Goal: Information Seeking & Learning: Learn about a topic

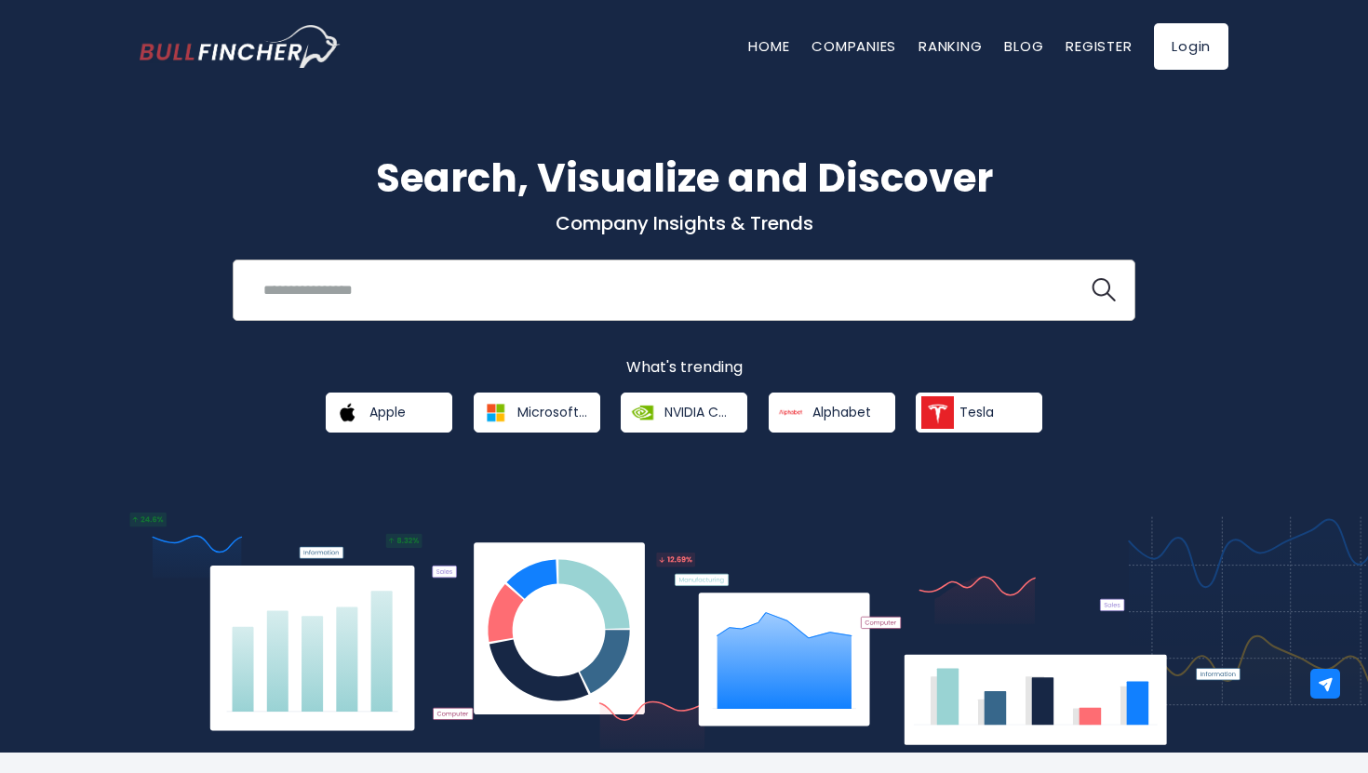
click at [423, 275] on input "search" at bounding box center [660, 290] width 817 height 34
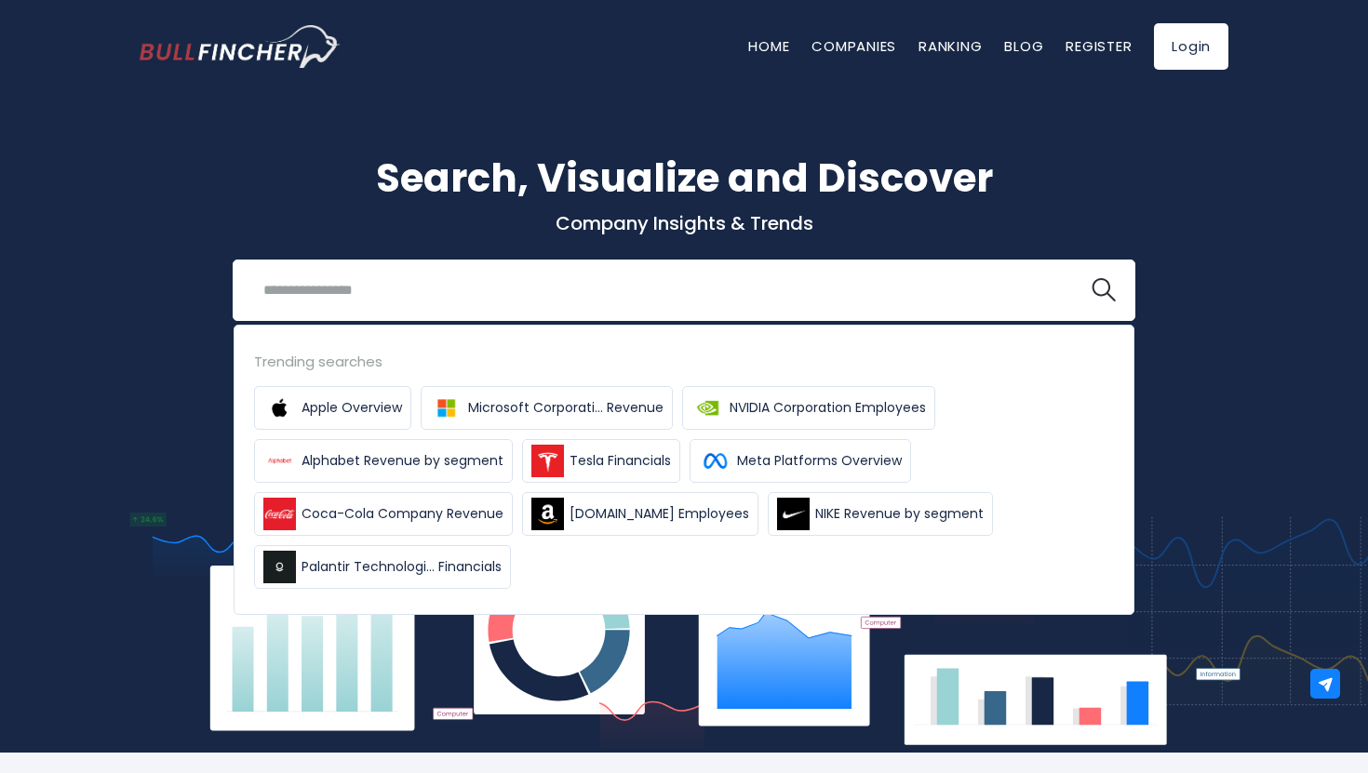
type input "*"
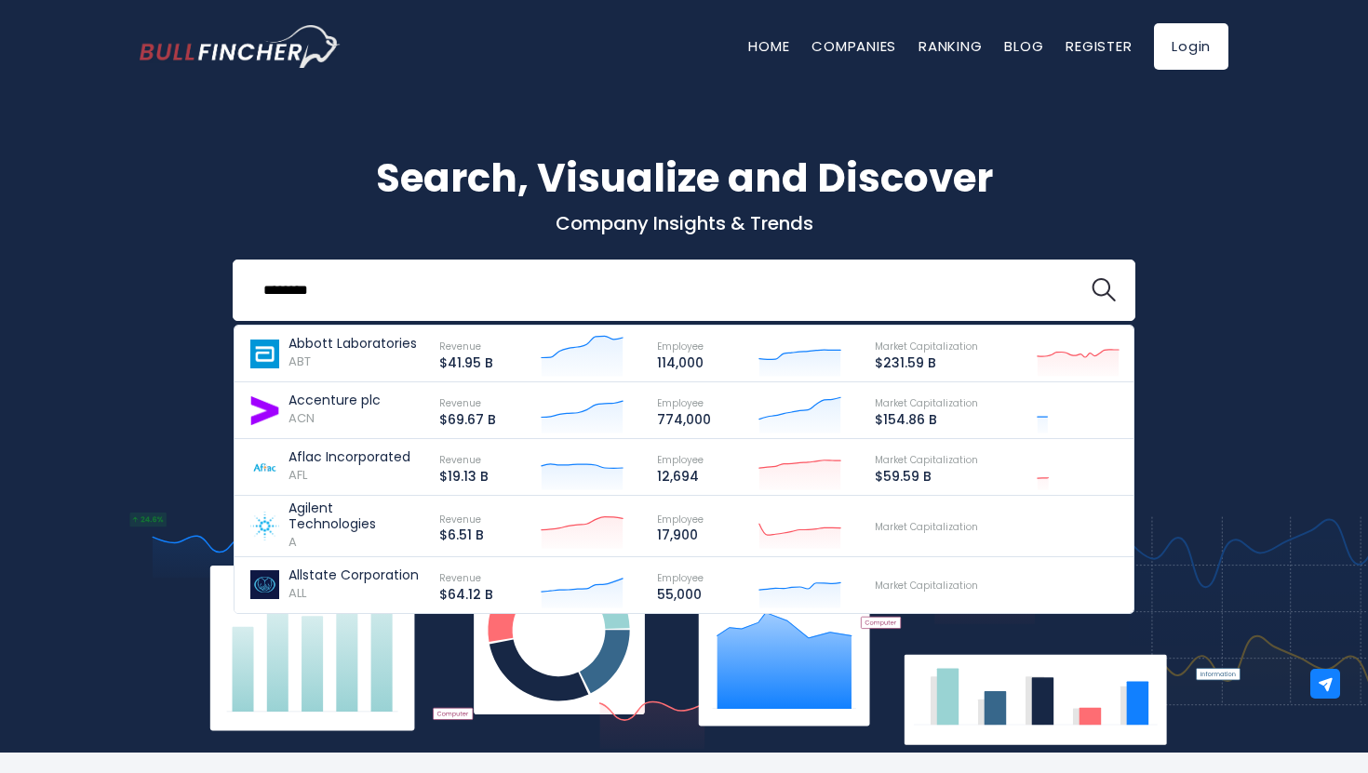
type input "********"
click at [1092, 278] on button at bounding box center [1104, 290] width 24 height 24
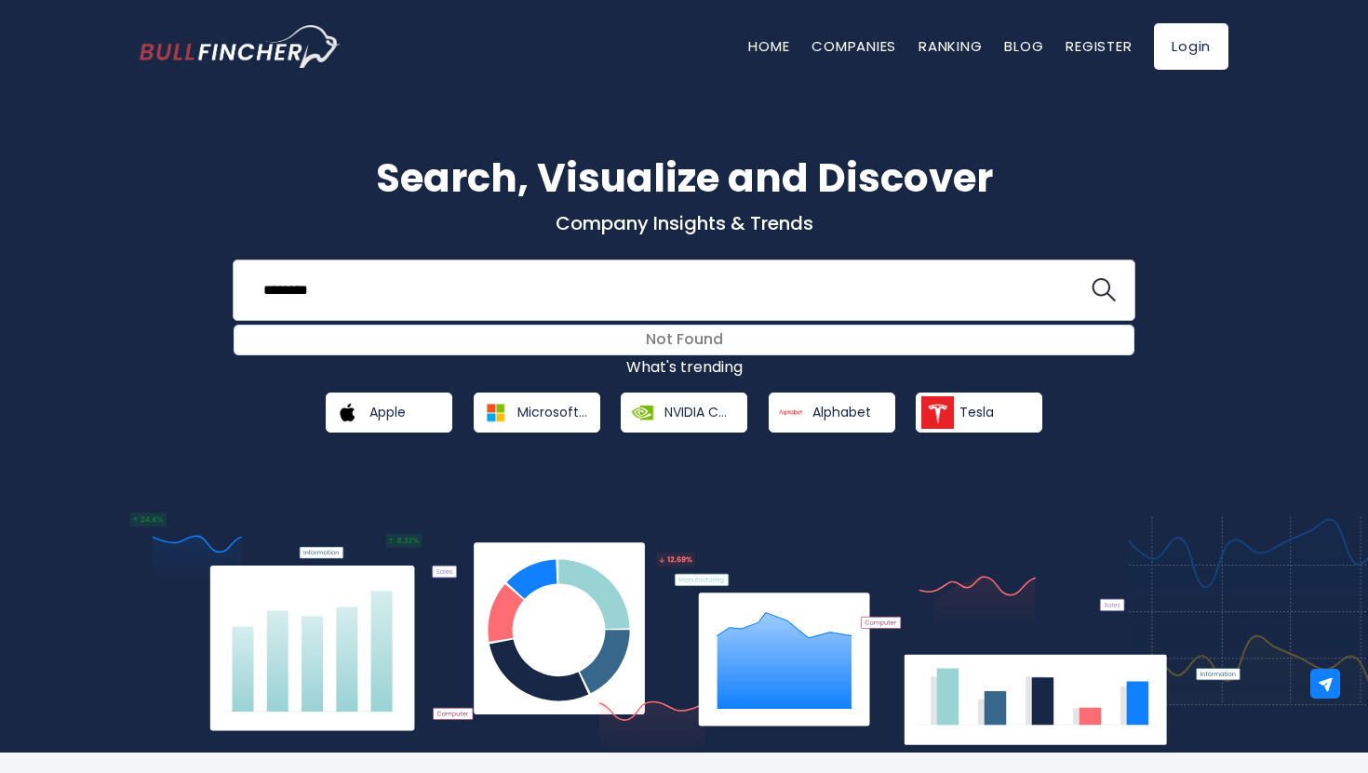
click at [1080, 299] on form "********" at bounding box center [684, 290] width 864 height 34
drag, startPoint x: 355, startPoint y: 289, endPoint x: 180, endPoint y: 289, distance: 175.0
click at [180, 289] on div "Search, Visualize and Discover Company Insights & Trends ******** Not Found Rec…" at bounding box center [684, 291] width 1117 height 284
type input "********"
click at [1092, 278] on button at bounding box center [1104, 290] width 24 height 24
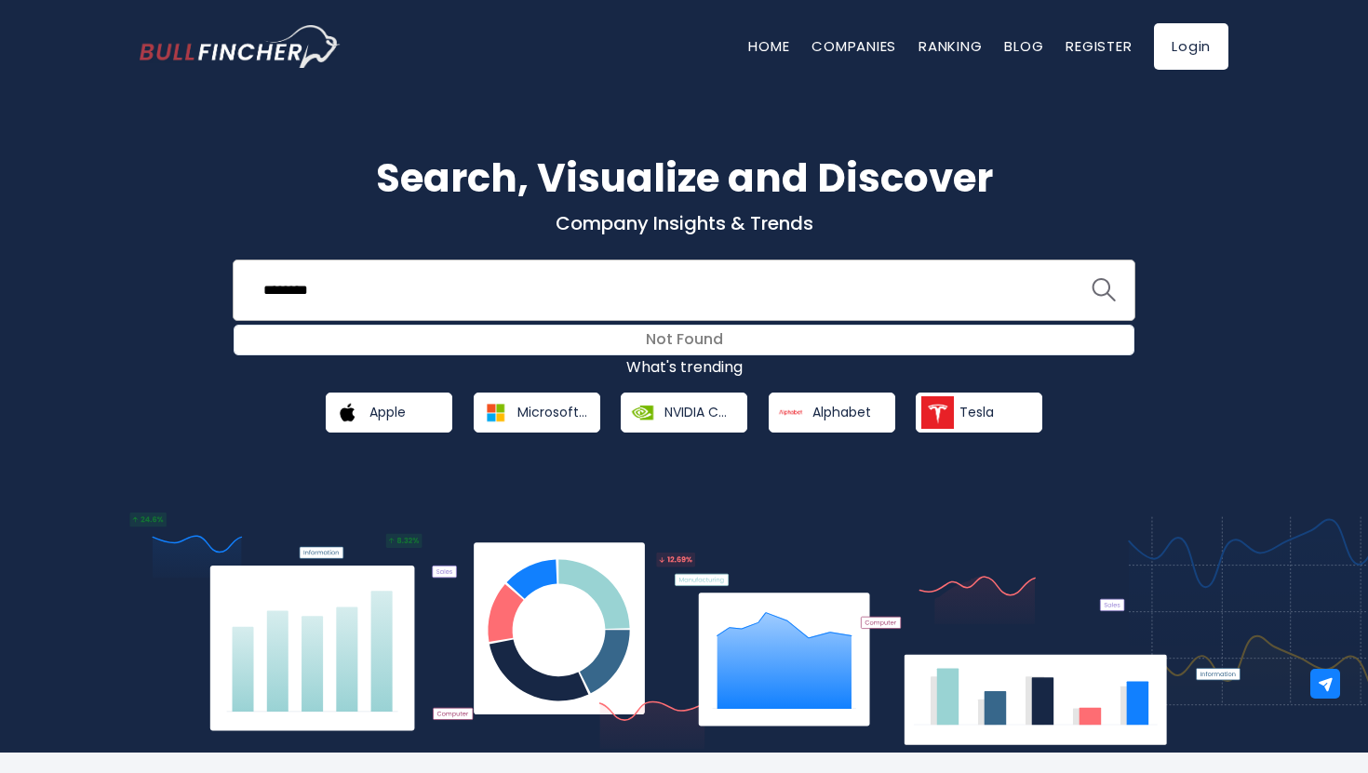
click at [1103, 290] on img "search icon" at bounding box center [1104, 290] width 24 height 24
click at [638, 312] on div "******** Not Found Recent searches Trending searches" at bounding box center [684, 290] width 903 height 61
drag, startPoint x: 356, startPoint y: 306, endPoint x: 137, endPoint y: 289, distance: 220.4
click at [137, 289] on div "Search, Visualize and Discover Company Insights & Trends ******** Not Found Rec…" at bounding box center [684, 291] width 1117 height 284
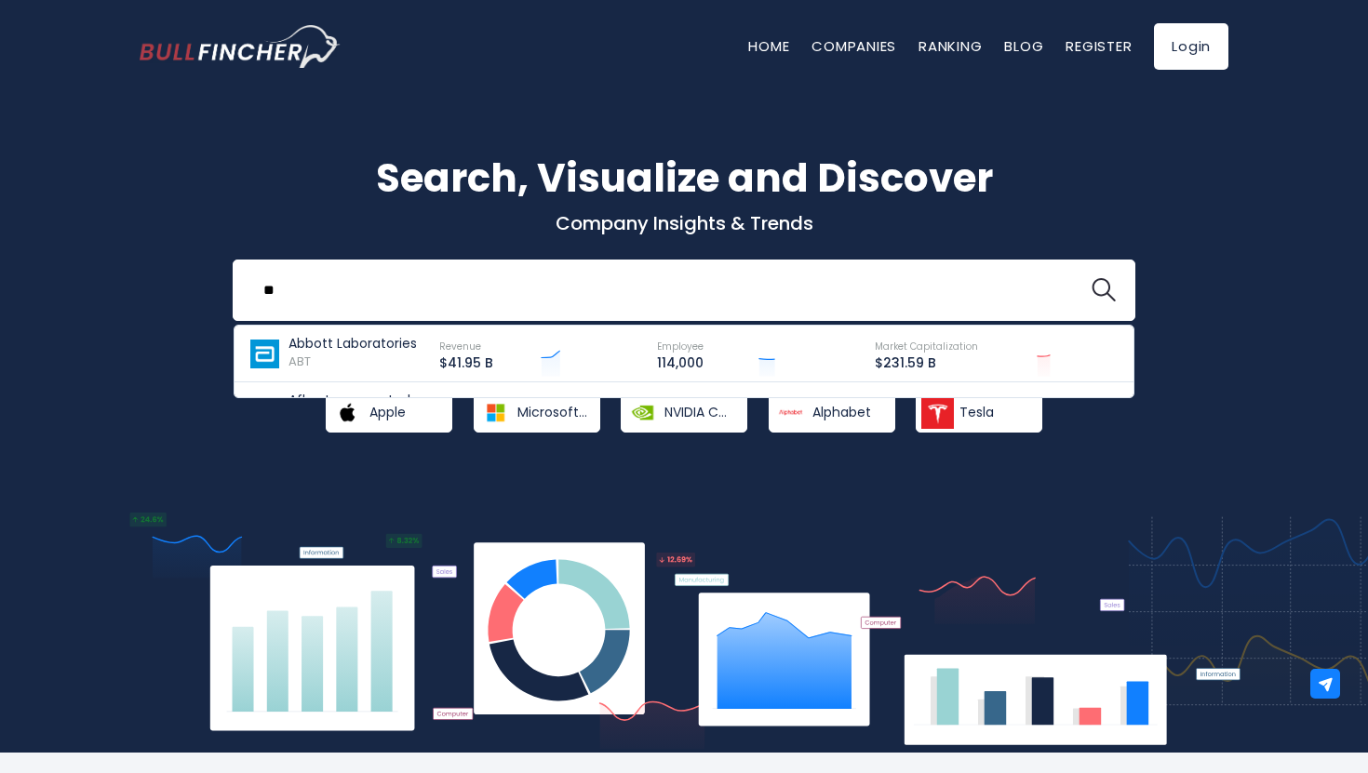
type input "*"
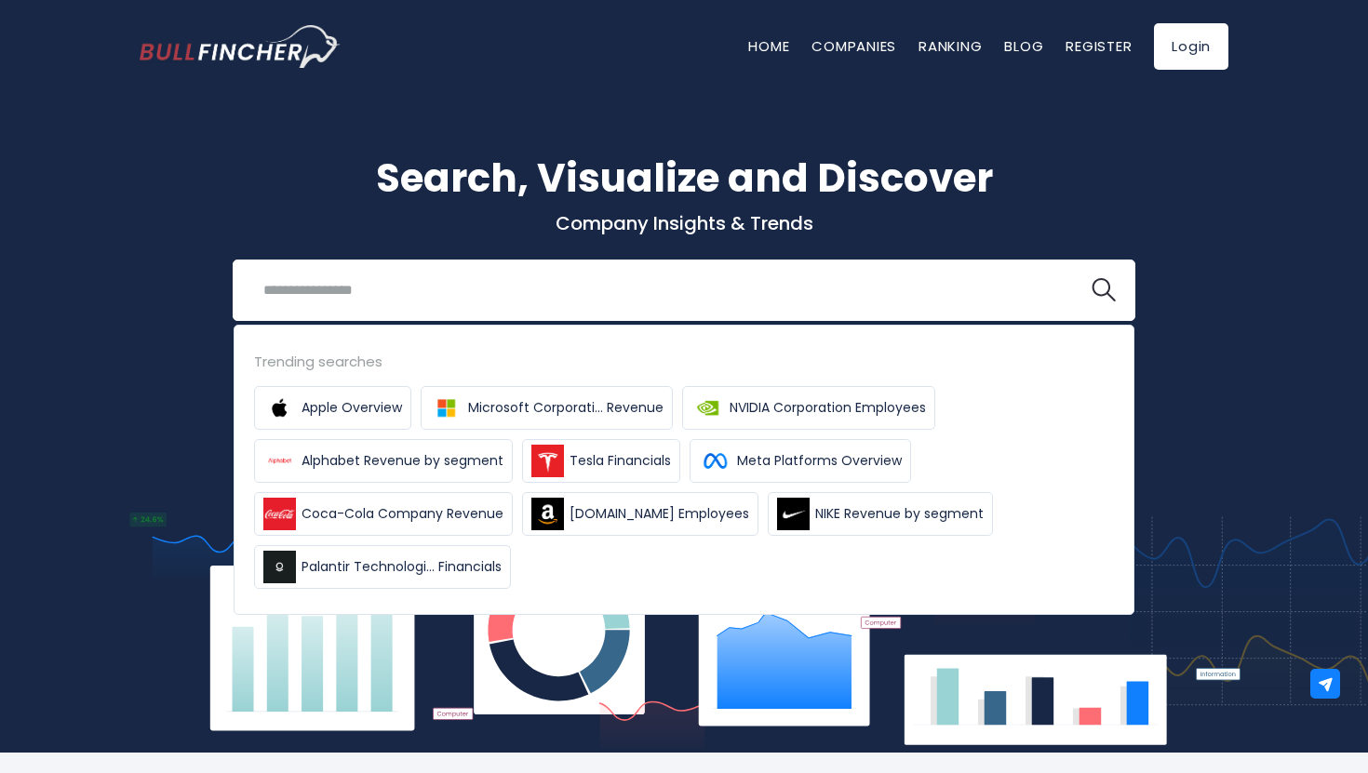
type input "*"
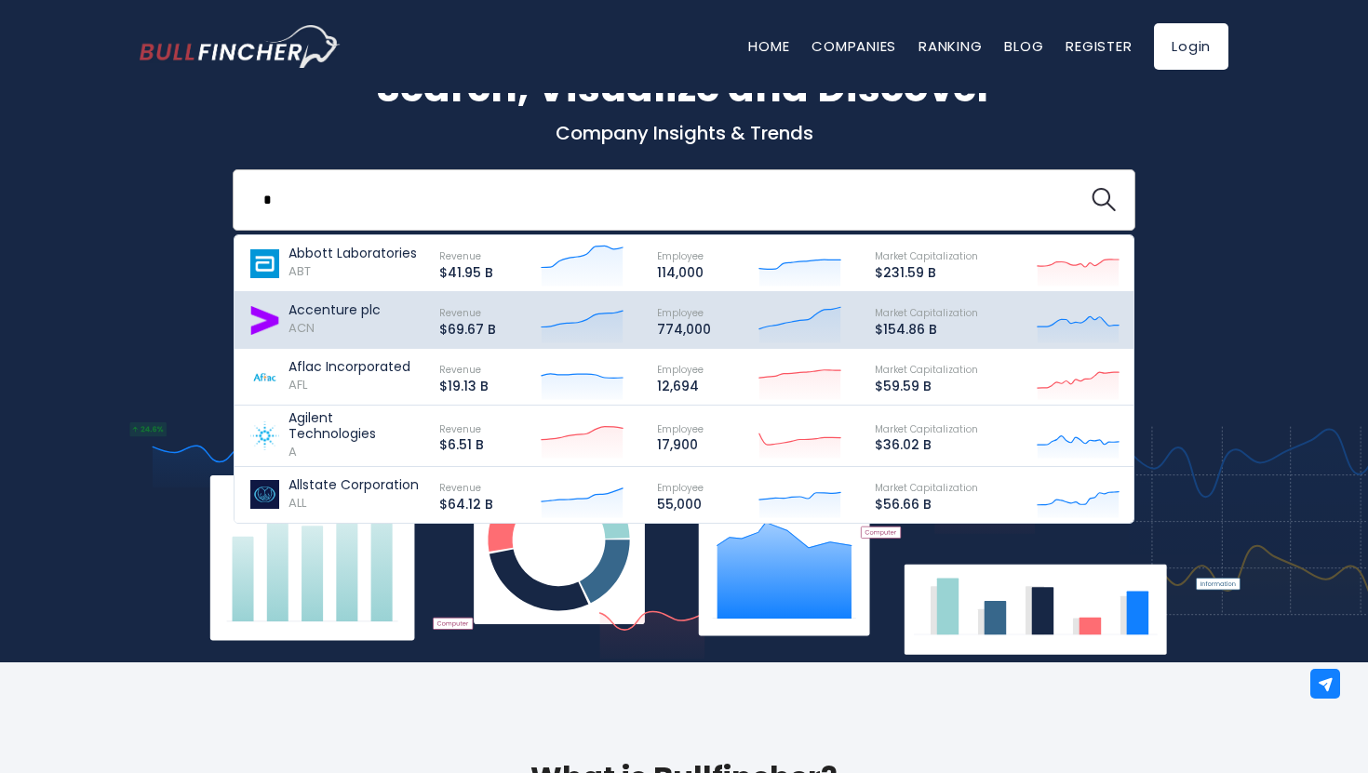
scroll to position [91, 0]
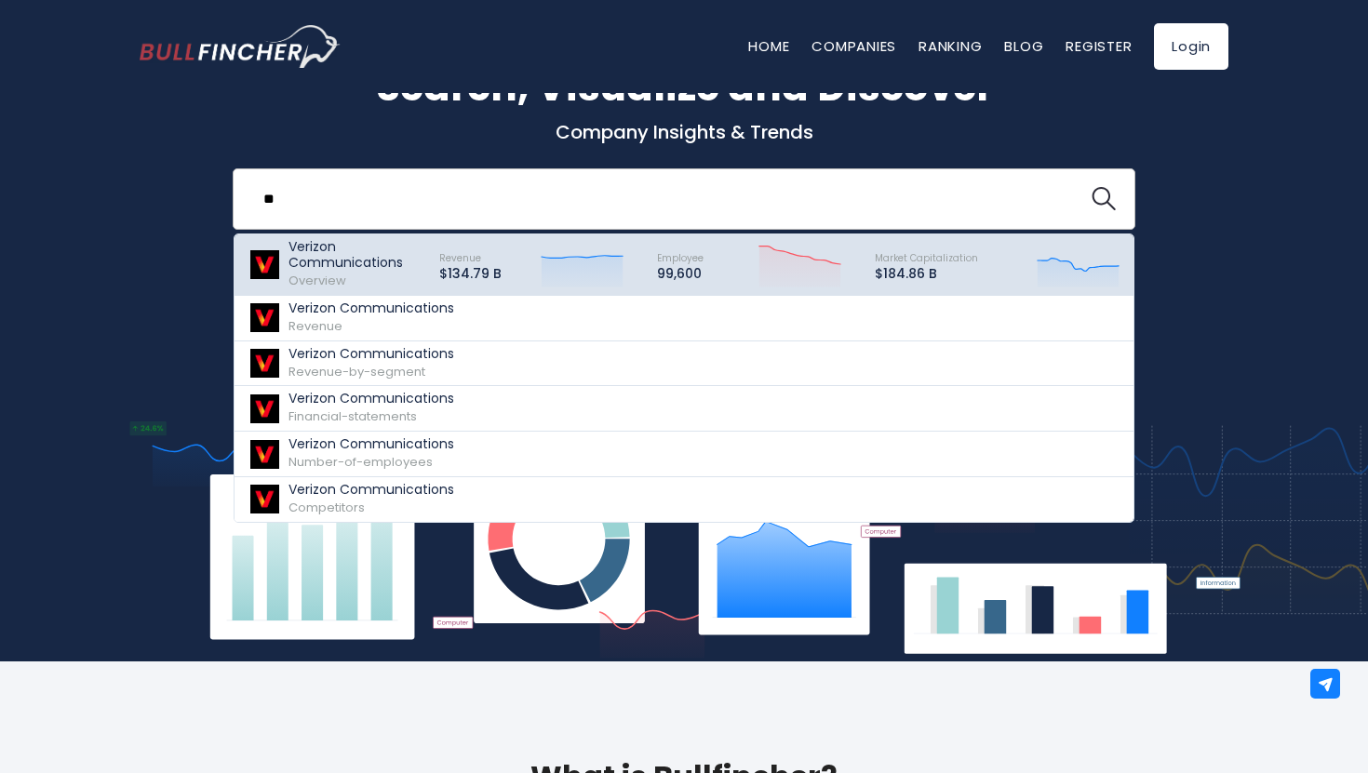
type input "**"
click at [357, 253] on p "Verizon Communications" at bounding box center [356, 255] width 134 height 32
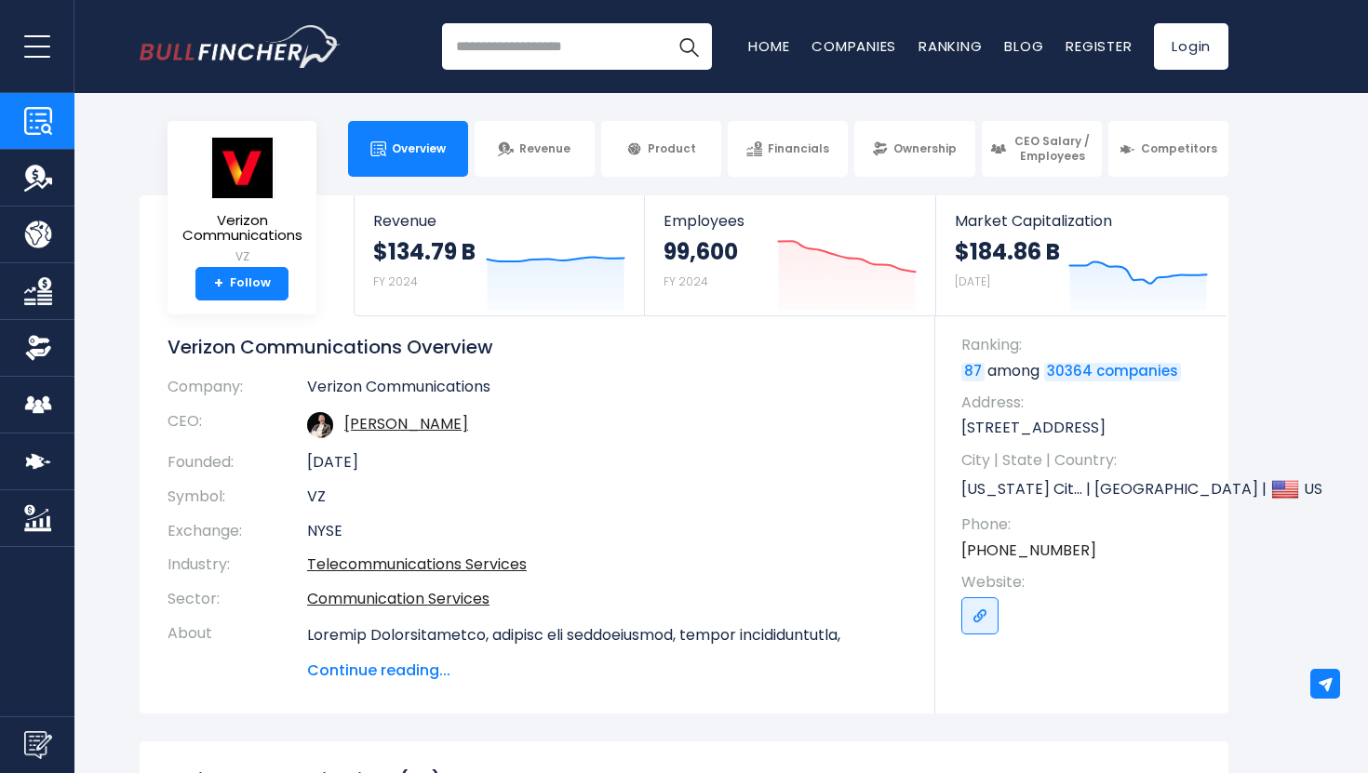
click at [563, 33] on input "search" at bounding box center [577, 46] width 270 height 47
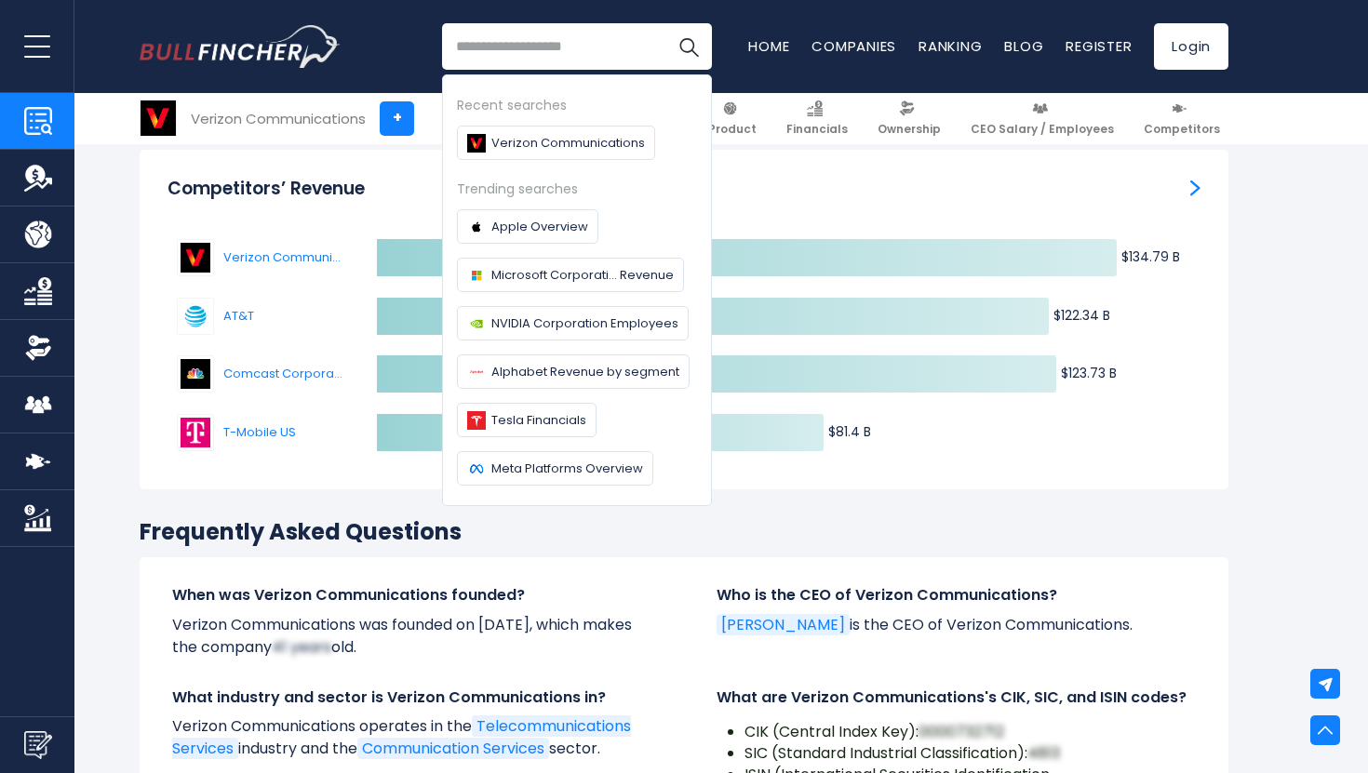
scroll to position [5848, 0]
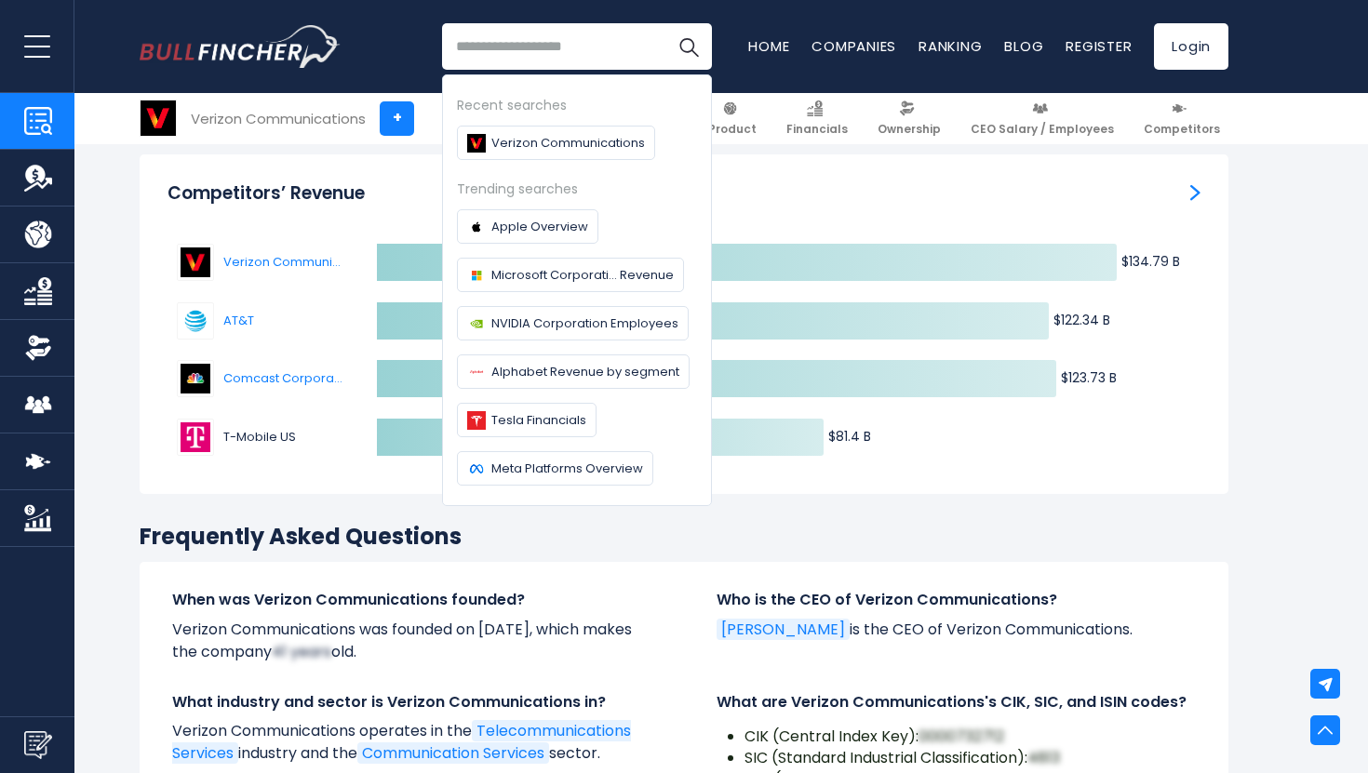
click at [271, 432] on span "T-Mobile US" at bounding box center [269, 437] width 93 height 19
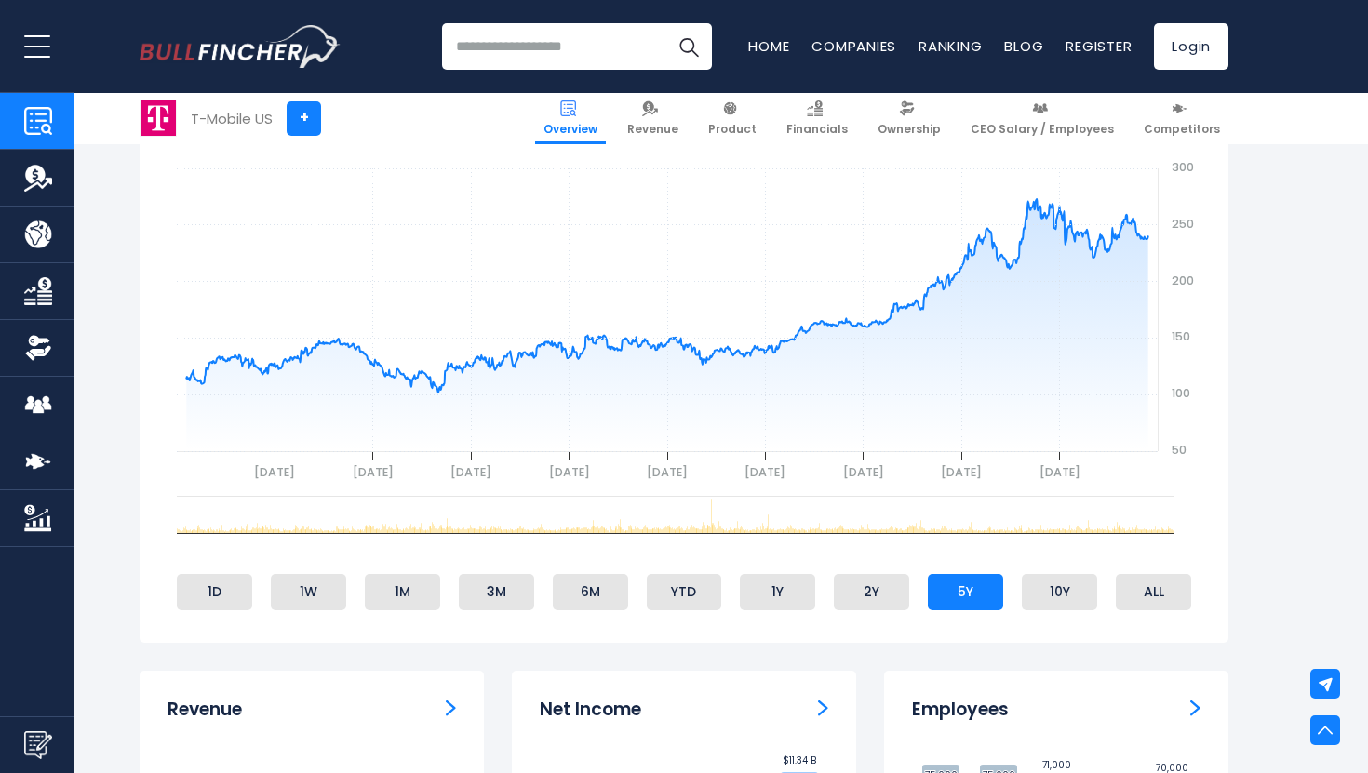
scroll to position [740, 0]
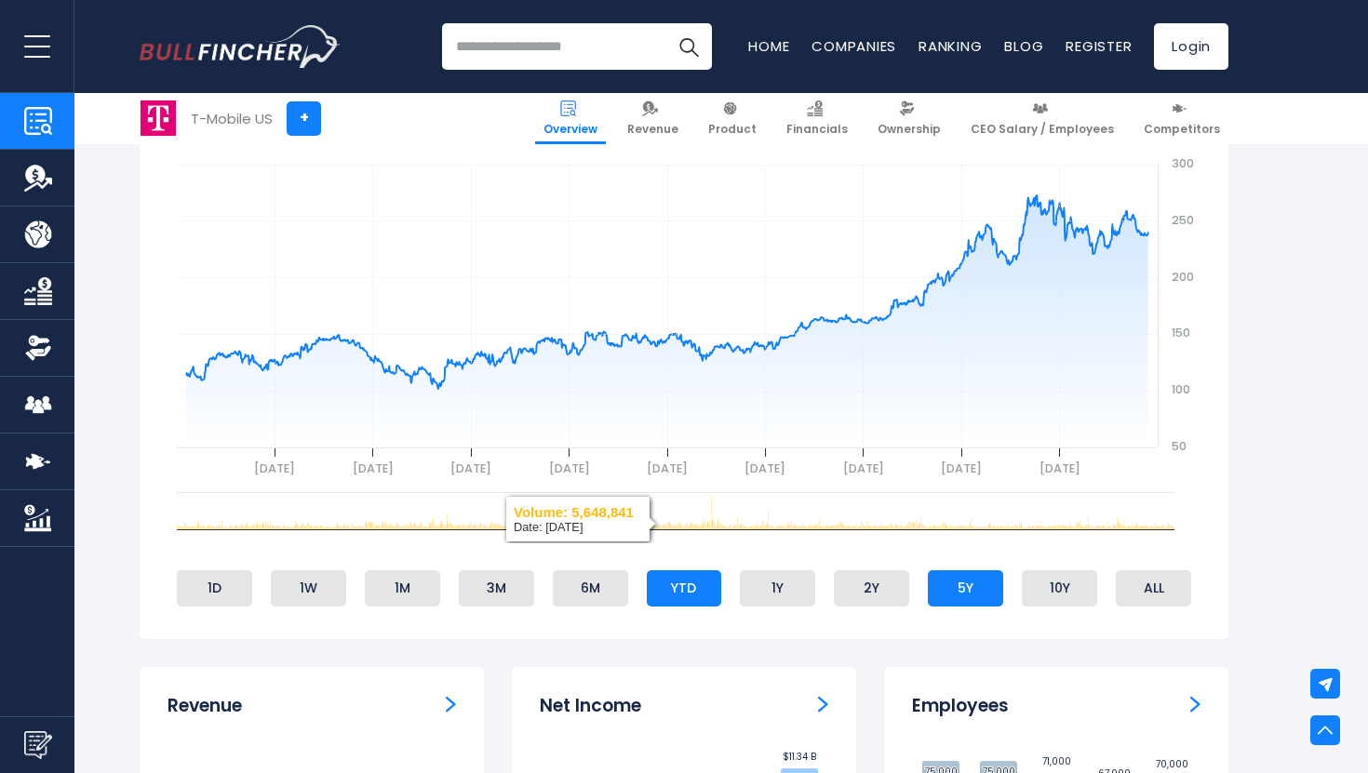
click at [678, 595] on li "YTD" at bounding box center [684, 588] width 75 height 35
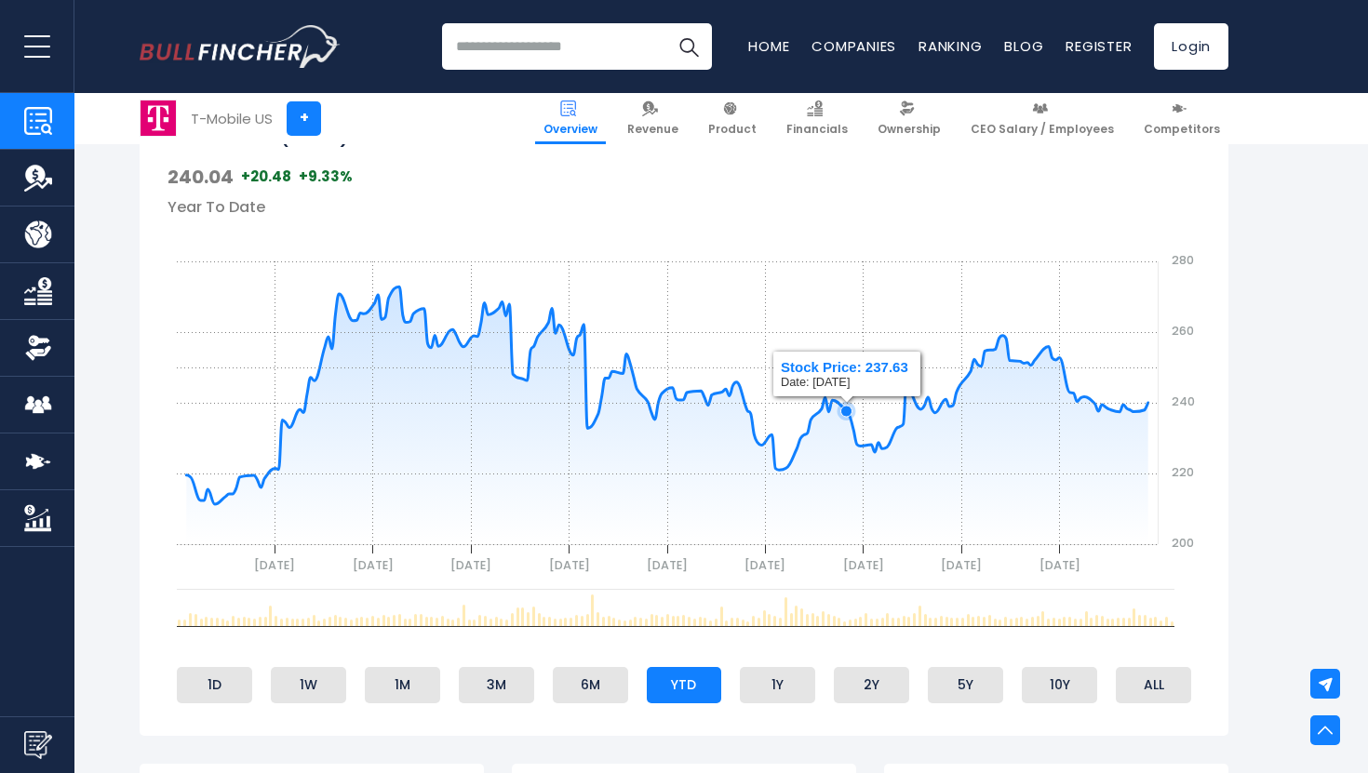
scroll to position [699, 0]
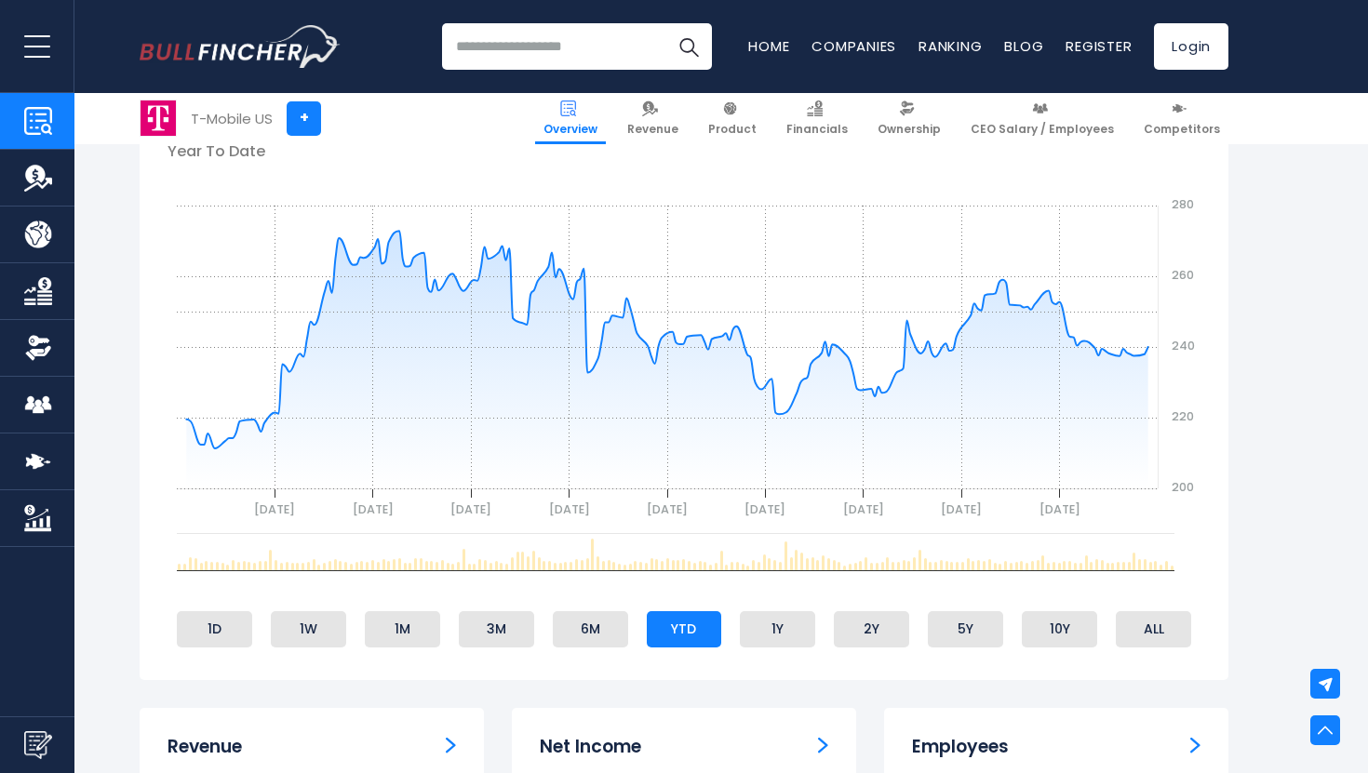
click at [232, 651] on div "T-Mobile US (TMUS) Stock Price Volume 240.04 +20.48 +9.33% Year To Date Created…" at bounding box center [684, 362] width 1089 height 638
click at [221, 639] on li "1D" at bounding box center [214, 628] width 75 height 35
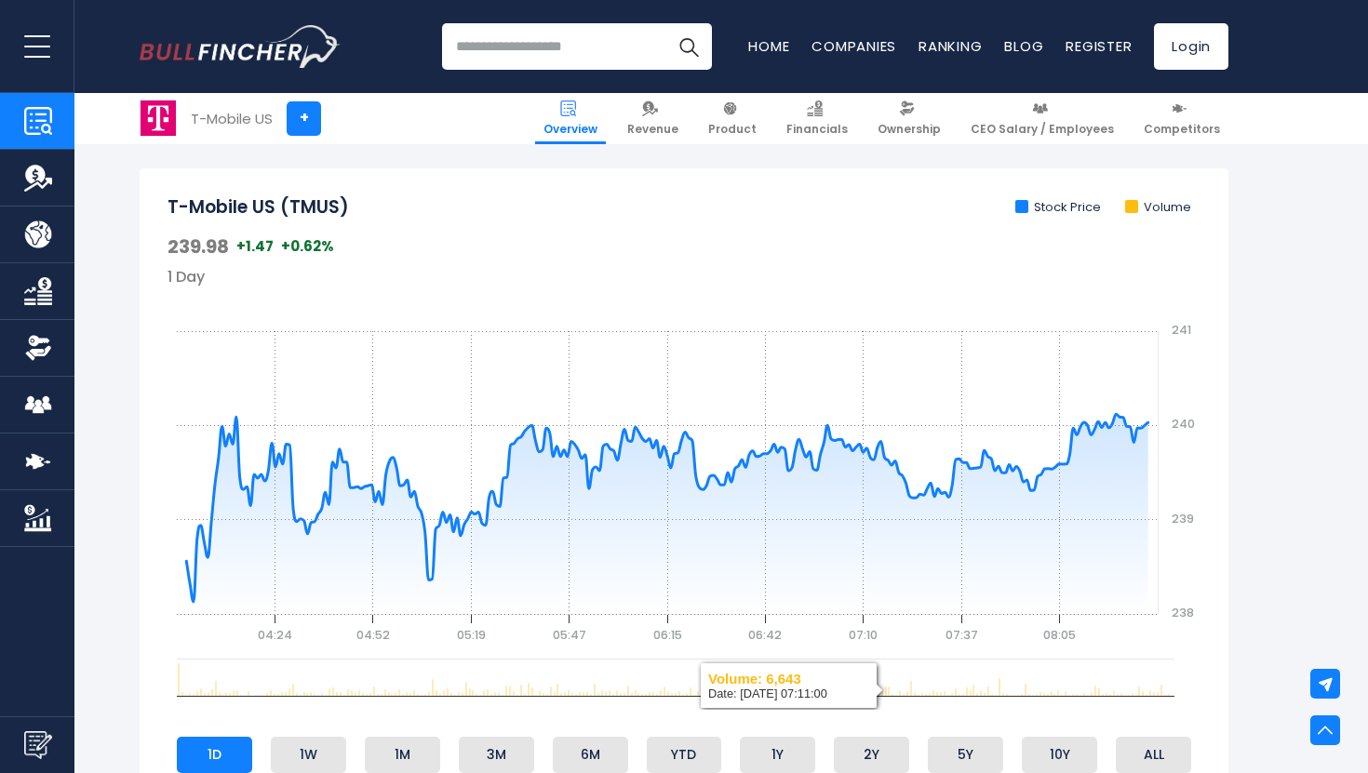
scroll to position [570, 0]
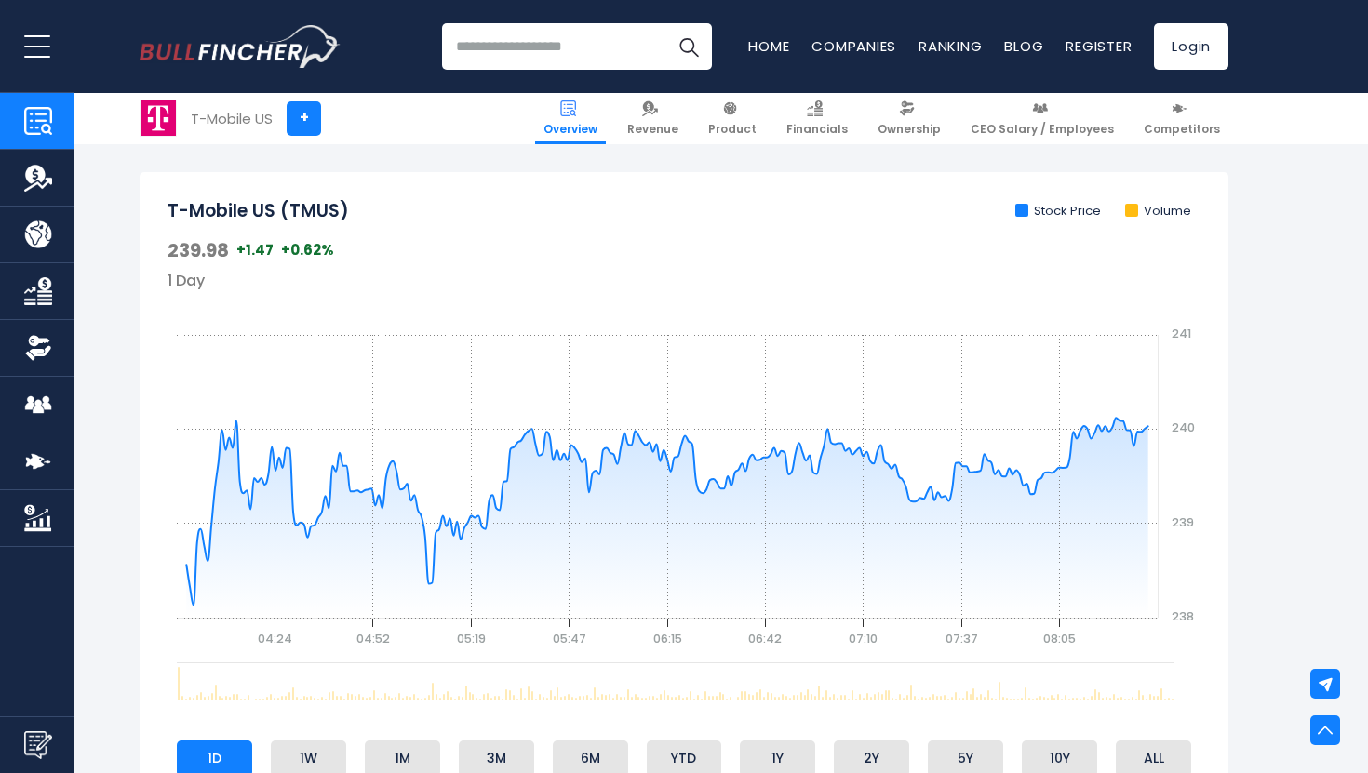
click at [543, 52] on input "search" at bounding box center [577, 46] width 270 height 47
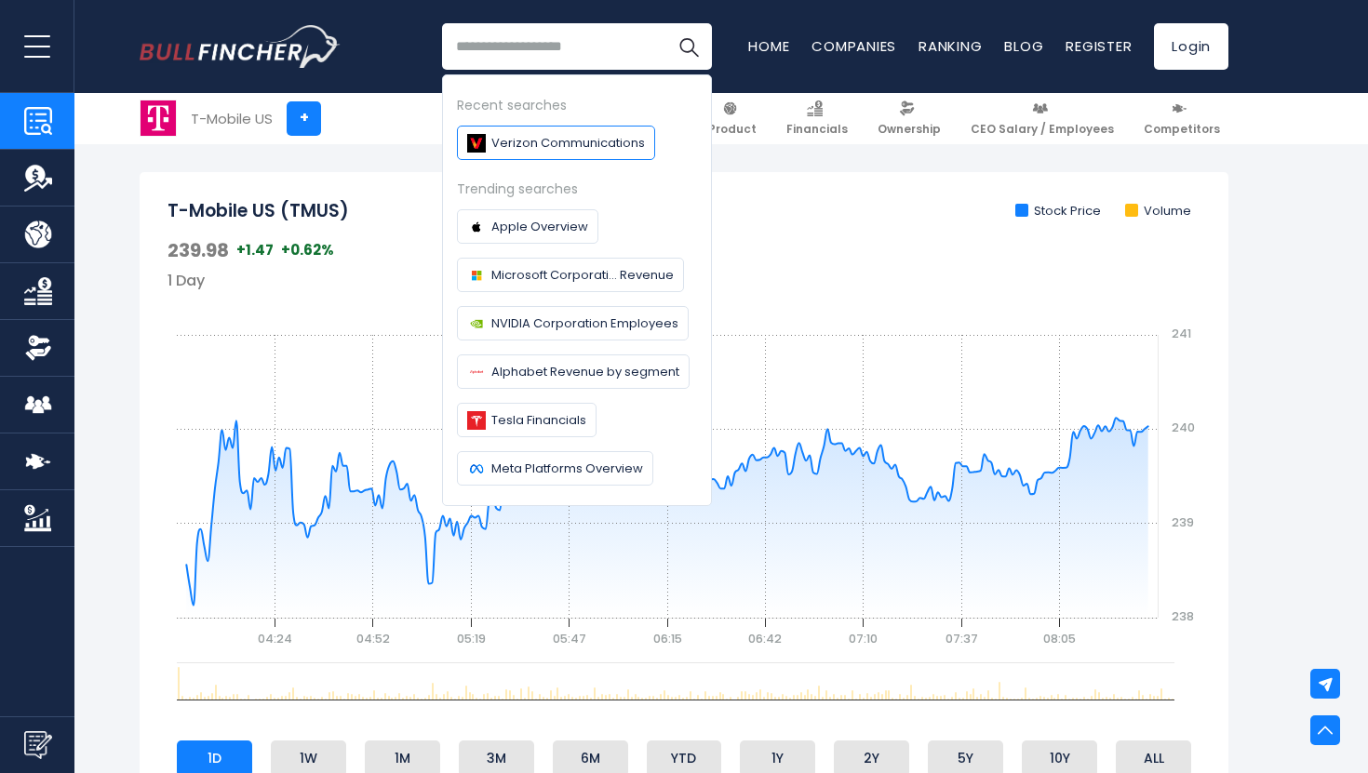
click at [546, 136] on span "Verizon Communications" at bounding box center [568, 143] width 154 height 20
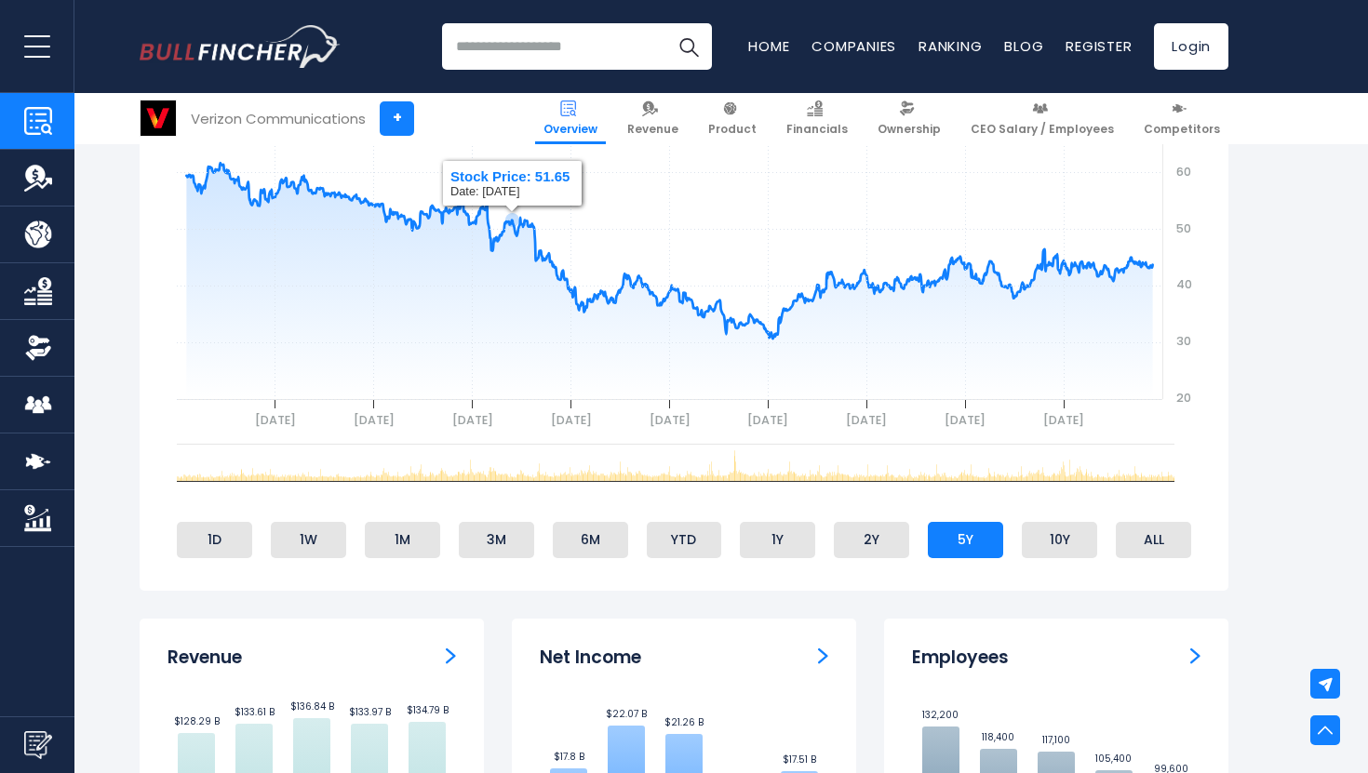
scroll to position [783, 0]
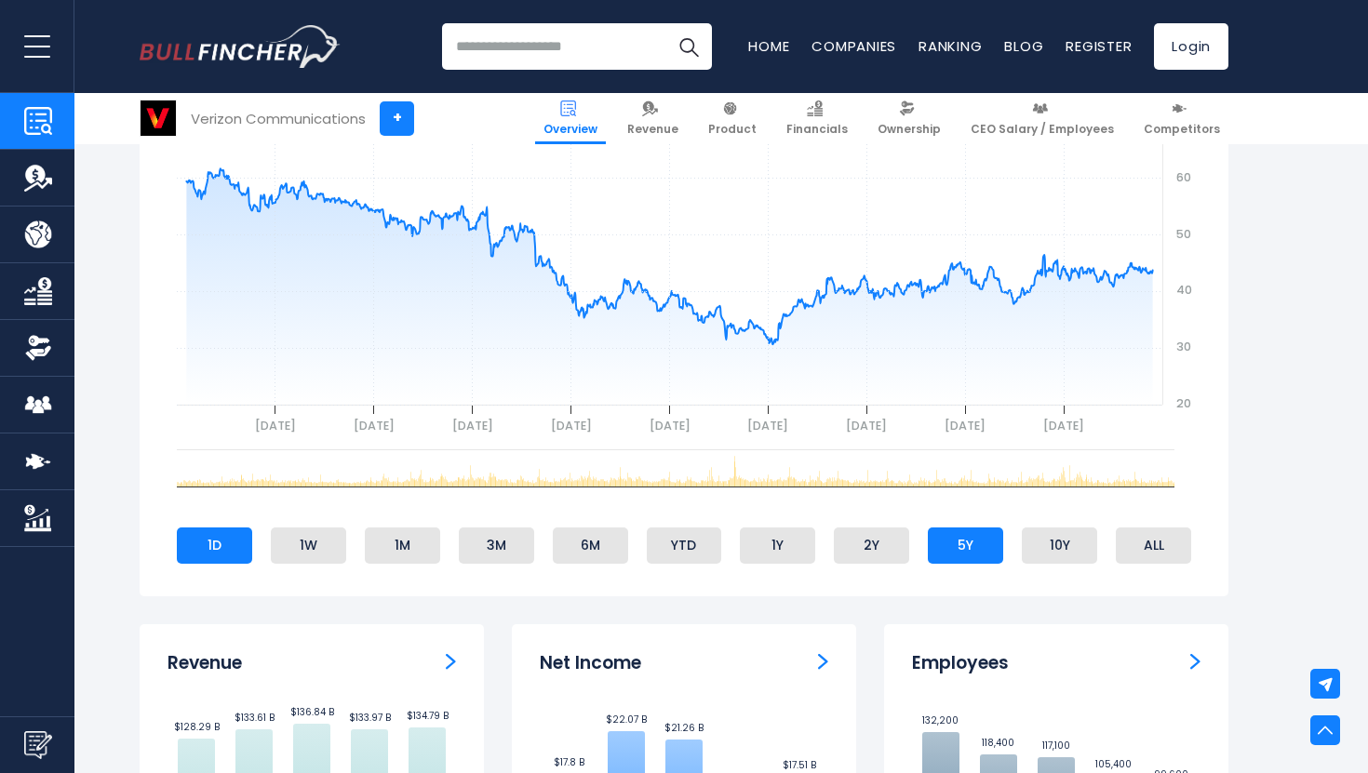
click at [245, 534] on li "1D" at bounding box center [214, 545] width 75 height 35
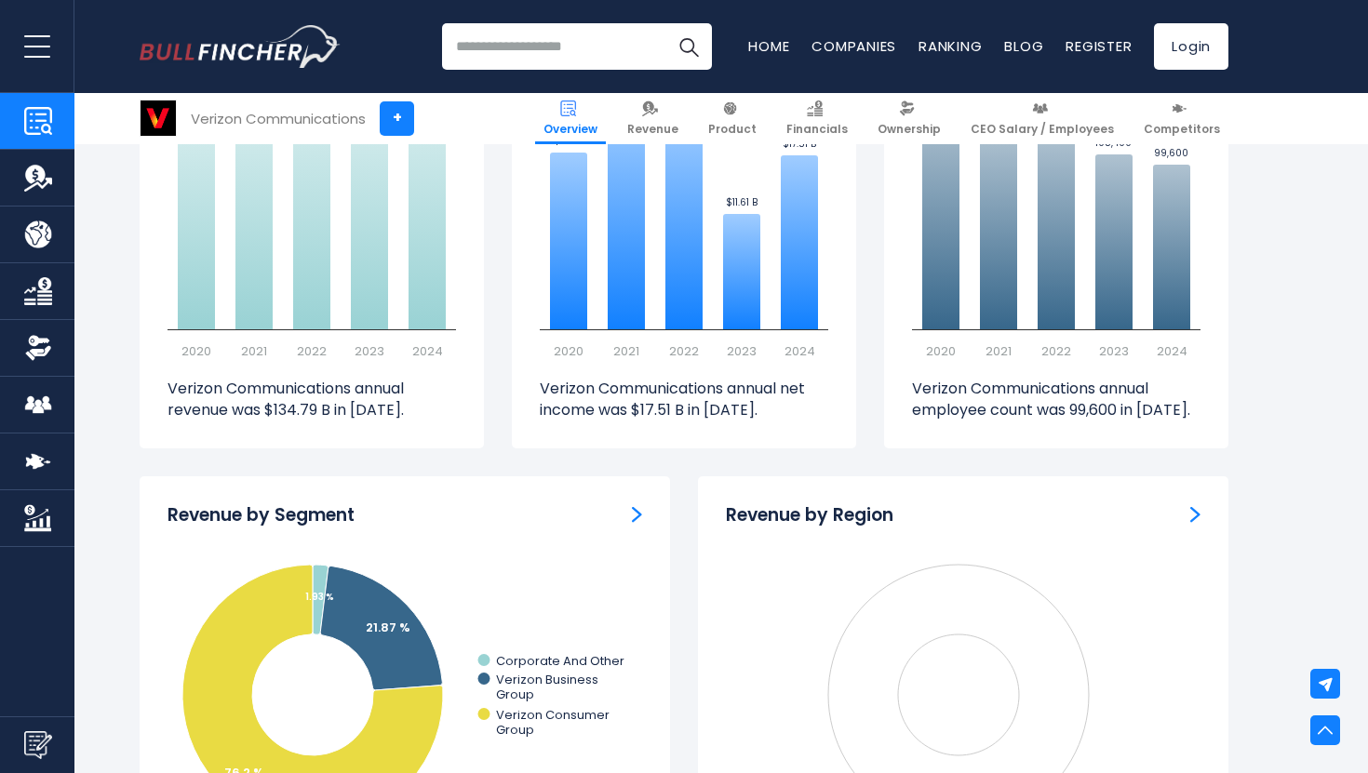
scroll to position [672, 0]
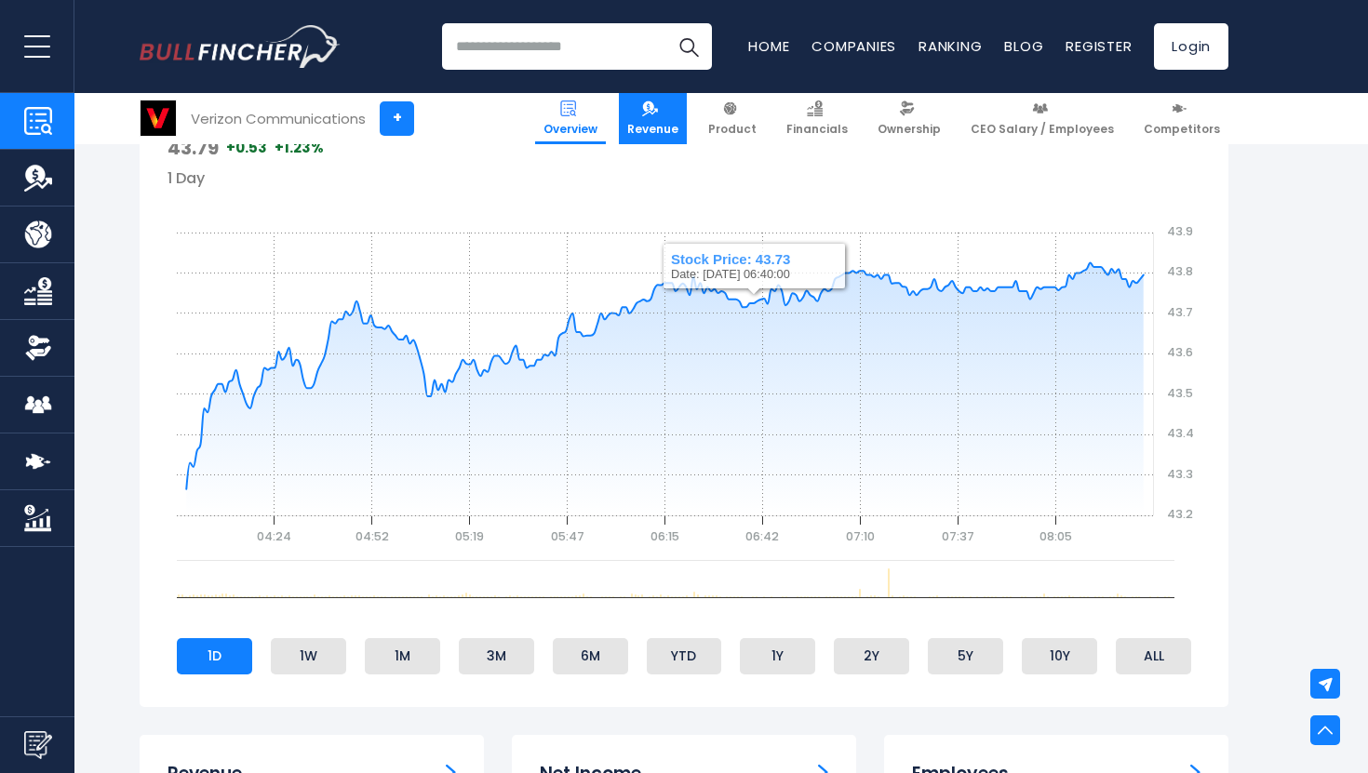
click at [678, 124] on span "Revenue" at bounding box center [652, 129] width 51 height 15
click at [678, 125] on span "Revenue" at bounding box center [652, 129] width 51 height 15
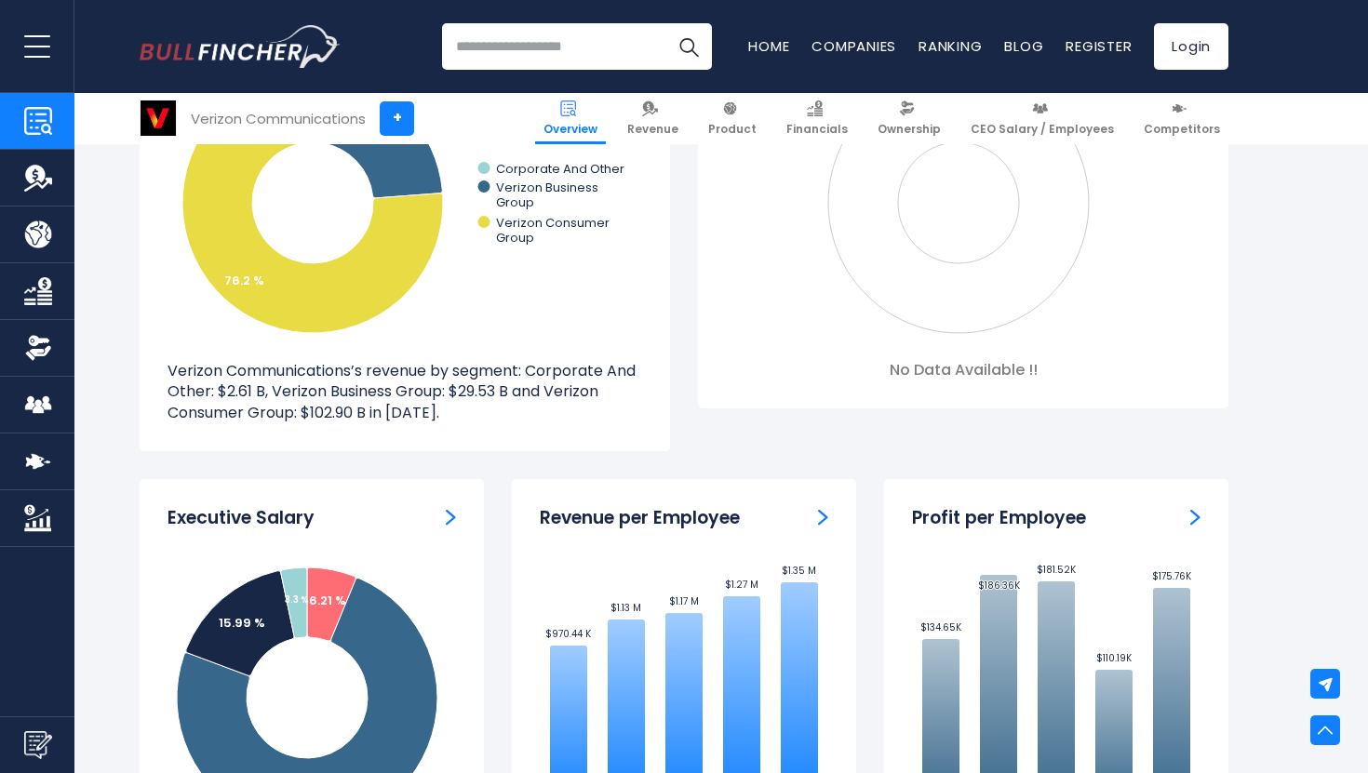
scroll to position [2041, 0]
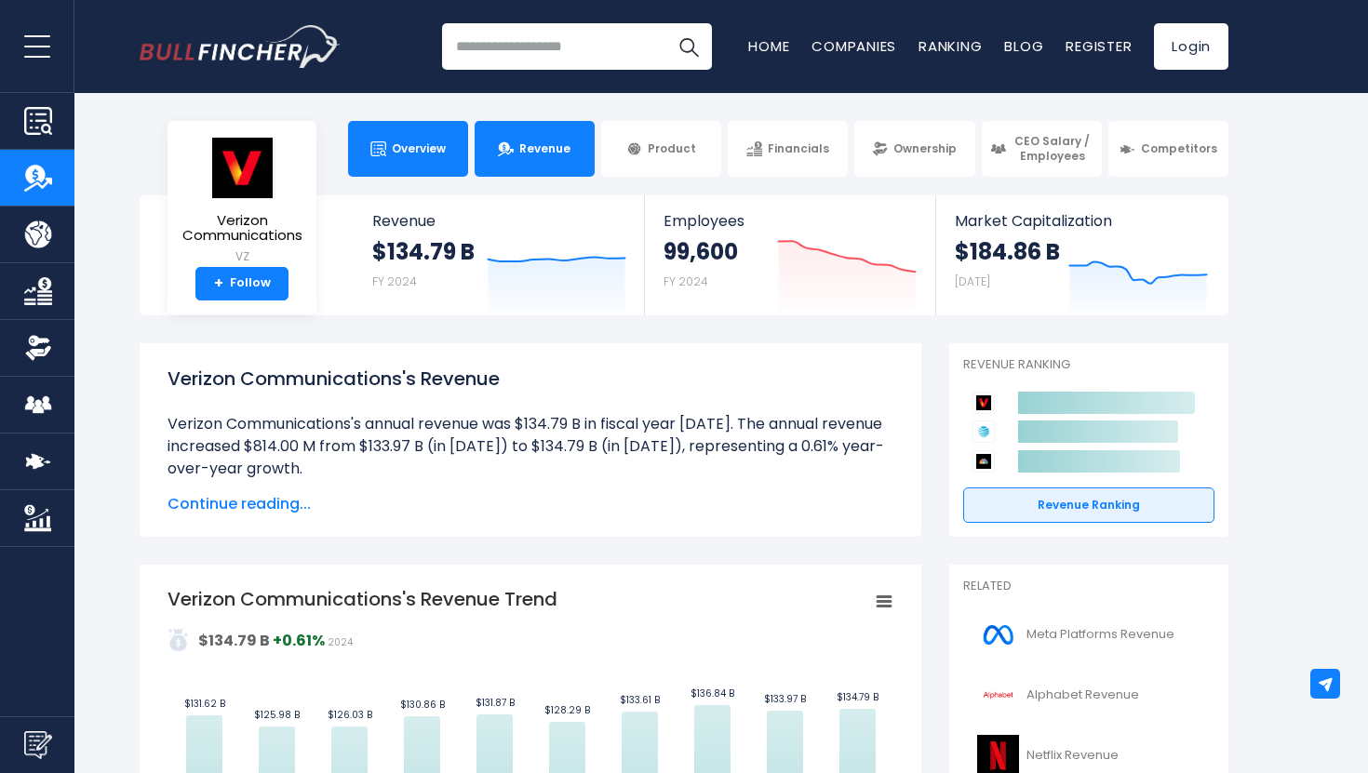
click at [392, 149] on span "Overview" at bounding box center [419, 148] width 54 height 15
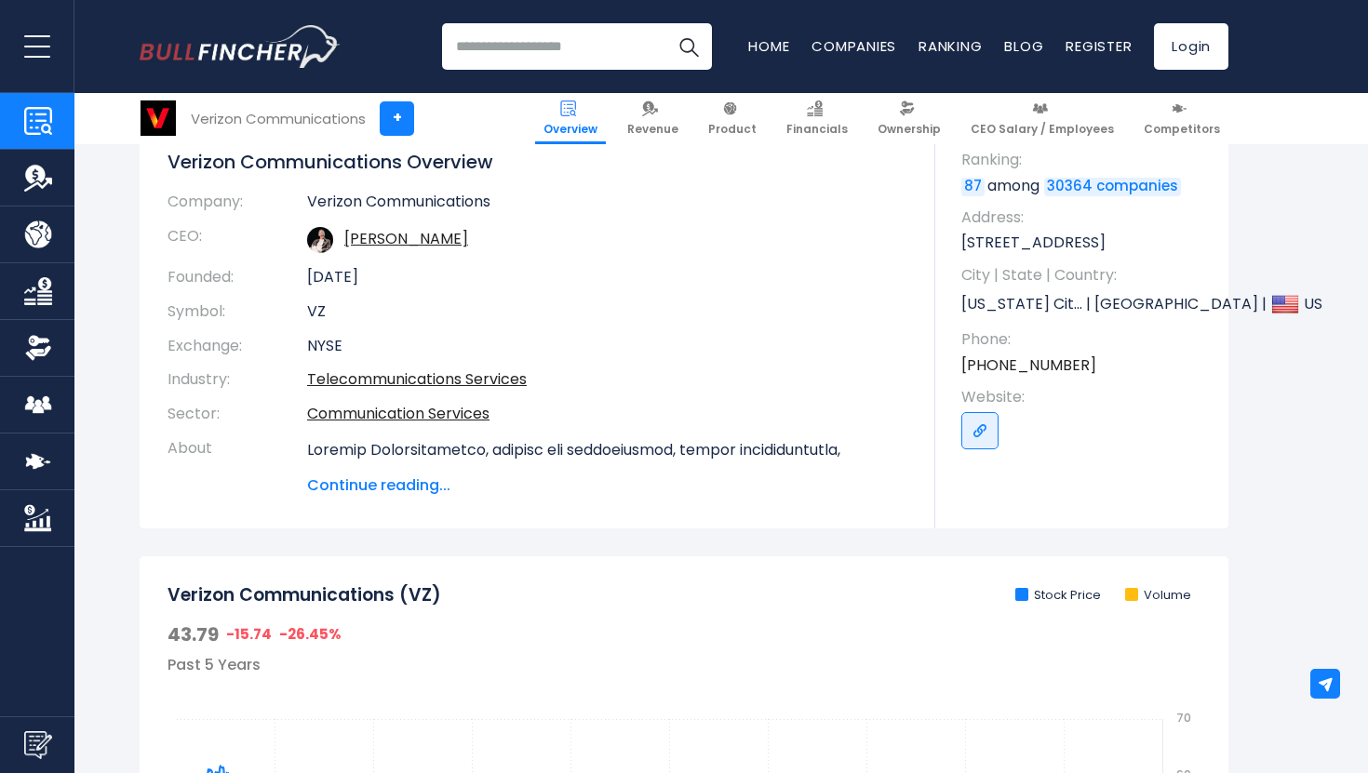
scroll to position [187, 0]
